Goal: Unclear

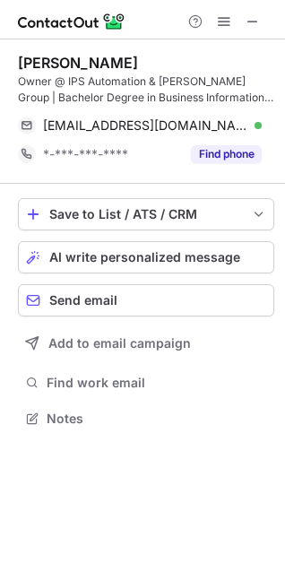
scroll to position [405, 285]
click at [232, 5] on div at bounding box center [142, 19] width 285 height 39
click at [249, 29] on span at bounding box center [252, 21] width 14 height 14
